Goal: Participate in discussion: Engage in conversation with other users on a specific topic

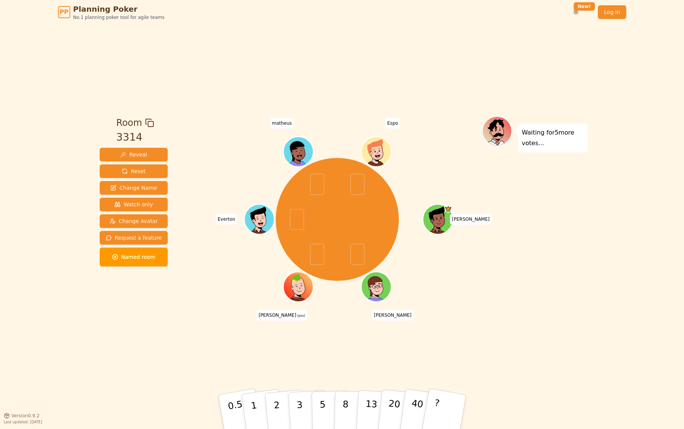
click at [37, 375] on div "PP Planning Poker No.1 planning poker tool for agile teams Toggle theme New! Lo…" at bounding box center [342, 214] width 684 height 429
click at [298, 397] on p "3" at bounding box center [300, 412] width 8 height 41
click at [442, 353] on div "Room 3314 Reveal Reset Change Name Watch only Change Avatar Request a feature N…" at bounding box center [342, 219] width 491 height 391
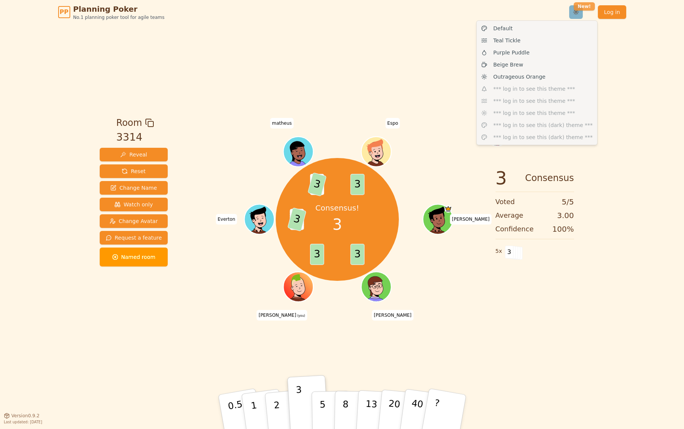
click at [580, 9] on html "PP Planning Poker No.1 planning poker tool for agile teams Toggle theme New! Lo…" at bounding box center [342, 214] width 684 height 429
drag, startPoint x: 526, startPoint y: 77, endPoint x: 520, endPoint y: 65, distance: 12.7
click at [520, 65] on div "Default Teal Tickle Purple Puddle Beige Brew Outrageous Orange *** log in to se…" at bounding box center [536, 82] width 121 height 125
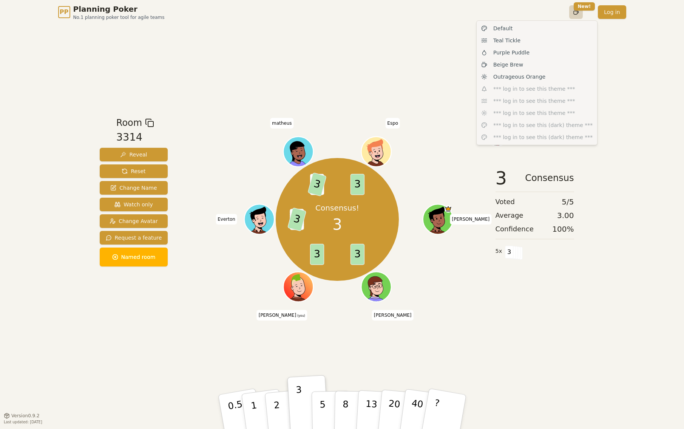
click at [577, 14] on html "PP Planning Poker No.1 planning poker tool for agile teams Toggle theme New! Lo…" at bounding box center [342, 214] width 684 height 429
click at [513, 41] on span "Teal Tickle" at bounding box center [506, 41] width 27 height 8
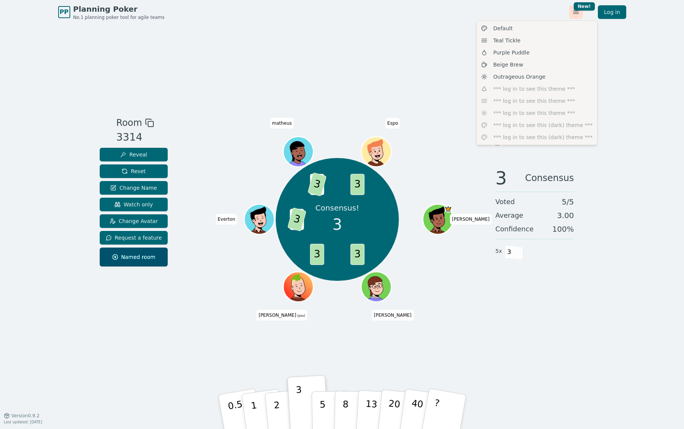
click at [577, 14] on html "PP Planning Poker No.1 planning poker tool for agile teams Toggle theme New! Lo…" at bounding box center [342, 214] width 684 height 429
click at [535, 28] on div "Default" at bounding box center [537, 28] width 118 height 12
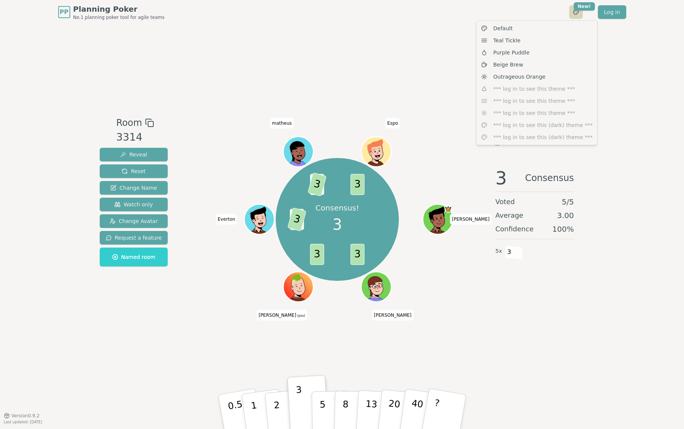
click at [575, 15] on html "PP Planning Poker No.1 planning poker tool for agile teams Toggle theme New! Lo…" at bounding box center [342, 214] width 684 height 429
click at [537, 66] on div "Beige Brew" at bounding box center [537, 65] width 118 height 12
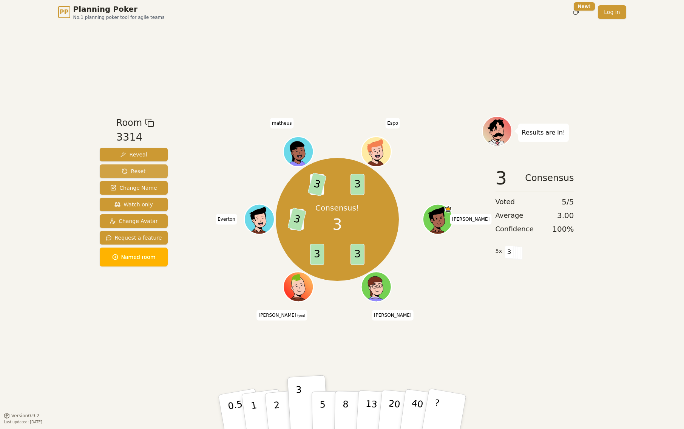
click at [124, 169] on span "Reset" at bounding box center [134, 171] width 24 height 8
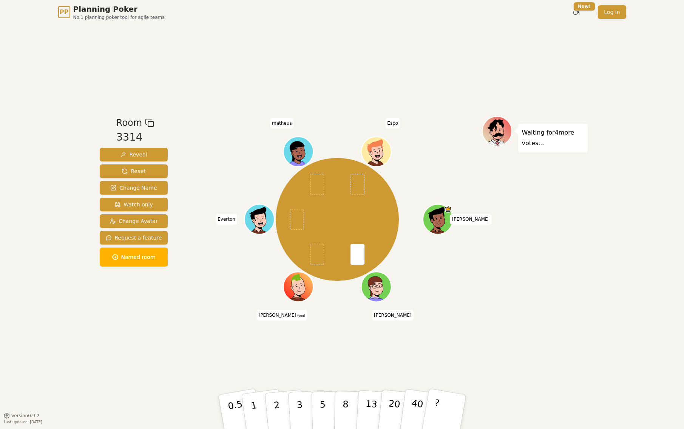
click at [148, 321] on div "Room 3314 Reveal Reset Change Name Watch only Change Avatar Request a feature N…" at bounding box center [134, 220] width 74 height 208
click at [305, 404] on button "3" at bounding box center [308, 411] width 41 height 59
